Goal: Transaction & Acquisition: Purchase product/service

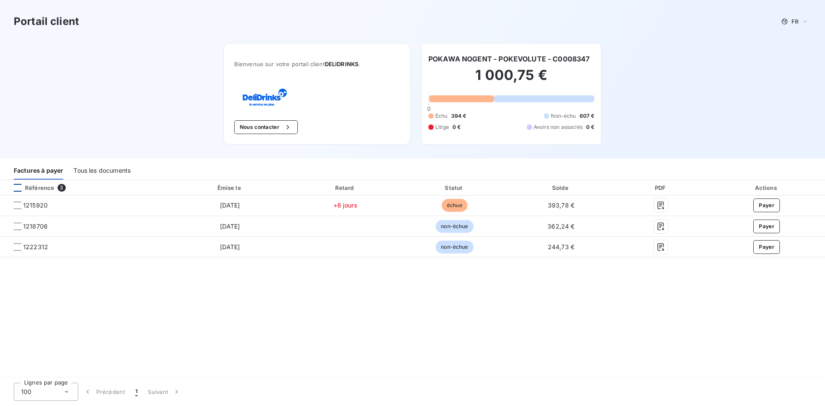
click at [17, 187] on div at bounding box center [18, 188] width 8 height 8
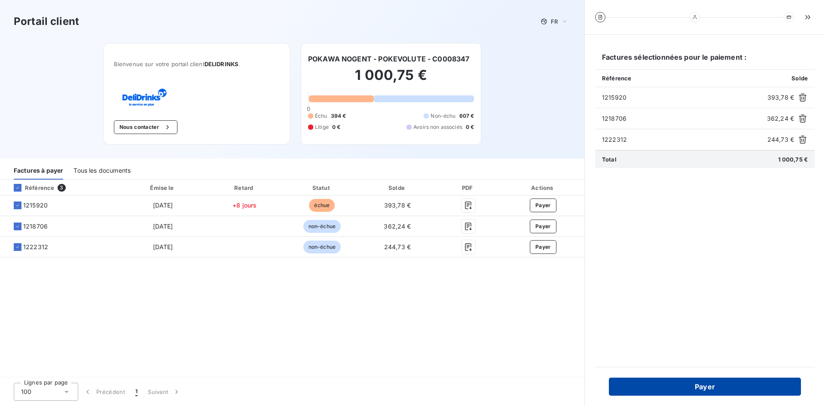
click at [733, 387] on button "Payer" at bounding box center [705, 387] width 192 height 18
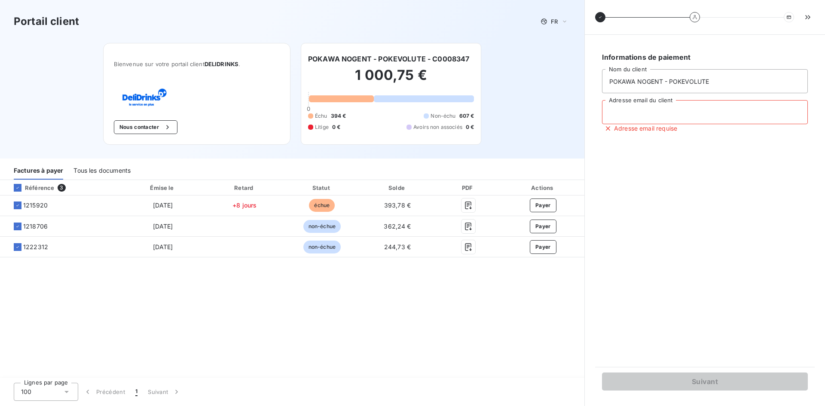
click at [623, 113] on input "Adresse email du client" at bounding box center [705, 112] width 206 height 24
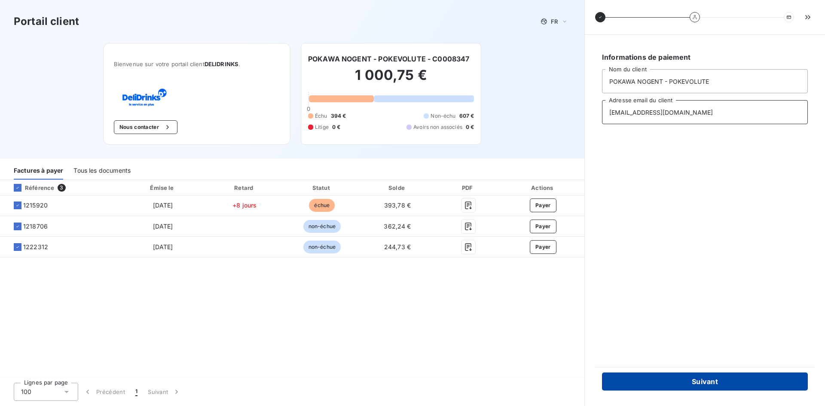
type input "[EMAIL_ADDRESS][DOMAIN_NAME]"
click at [748, 381] on button "Suivant" at bounding box center [705, 382] width 206 height 18
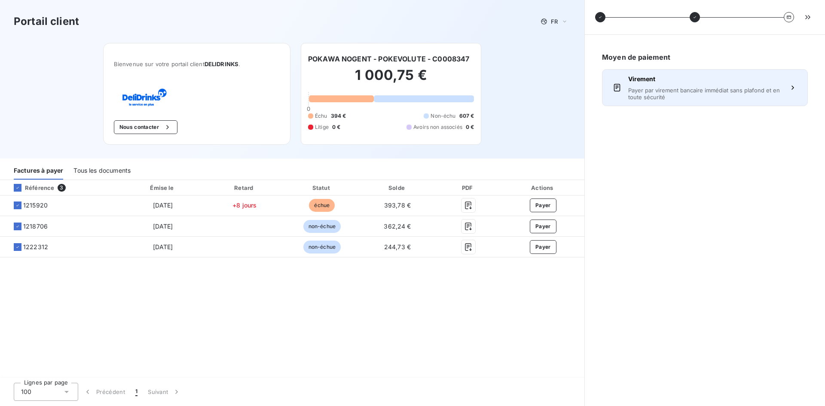
click at [681, 86] on div "Virement Payer par virement bancaire immédiat sans plafond et en toute sécurité" at bounding box center [704, 88] width 153 height 26
